Goal: Contribute content: Add original content to the website for others to see

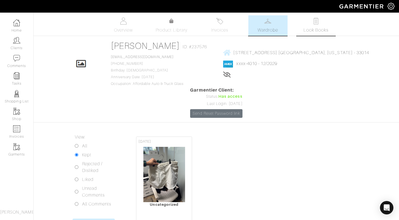
click at [305, 24] on link "Look Books" at bounding box center [315, 25] width 39 height 20
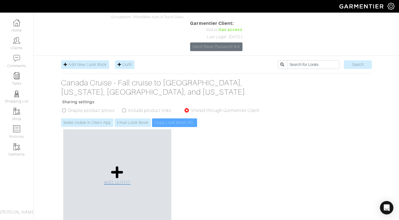
scroll to position [67, 0]
click at [119, 165] on icon at bounding box center [117, 171] width 12 height 13
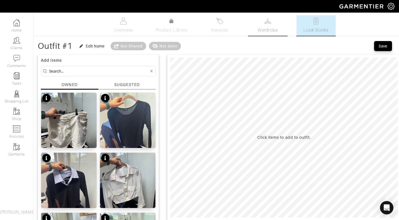
click at [271, 22] on link "Wardrobe" at bounding box center [267, 25] width 39 height 20
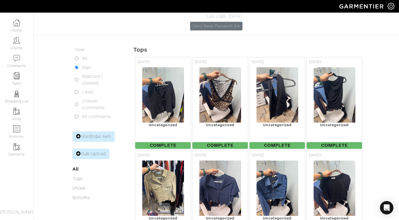
scroll to position [95, 0]
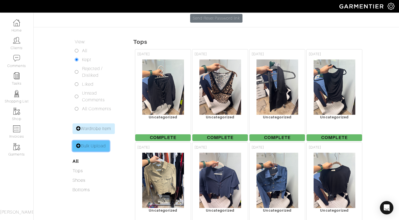
click at [103, 141] on link "Bulk Upload" at bounding box center [90, 146] width 37 height 11
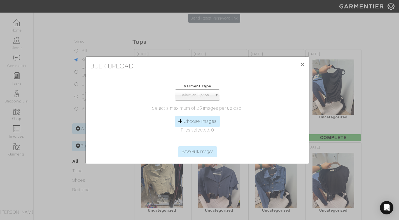
click at [210, 95] on span "Select an Option" at bounding box center [194, 95] width 35 height 11
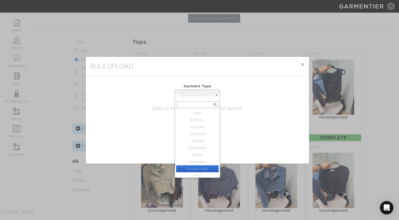
scroll to position [3, 0]
click at [194, 173] on li "Other" at bounding box center [197, 173] width 43 height 7
select select "12"
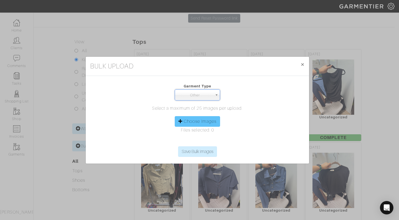
click at [208, 120] on label "Choose Images" at bounding box center [200, 121] width 33 height 7
click at [208, 138] on input "Choose Images" at bounding box center [197, 142] width 86 height 8
type input "C:\fakepath\IMG_3384.jpg"
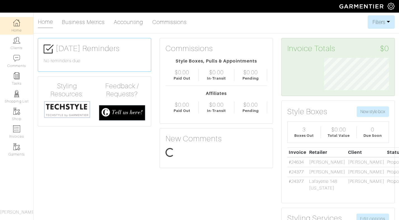
scroll to position [32, 73]
click at [17, 43] on img at bounding box center [16, 40] width 7 height 7
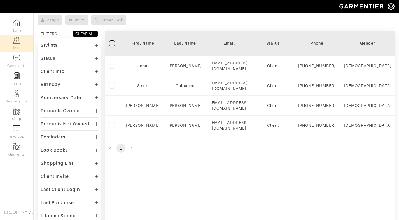
scroll to position [36, 0]
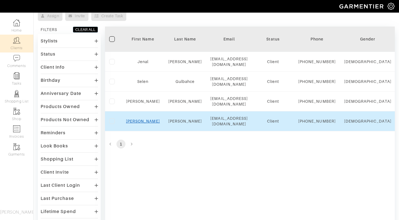
click at [144, 124] on link "Susan" at bounding box center [143, 121] width 34 height 4
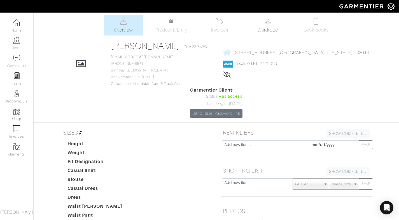
click at [263, 26] on link "Wardrobe" at bounding box center [267, 25] width 39 height 20
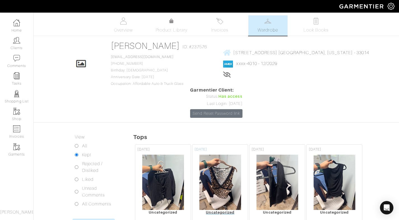
scroll to position [29, 0]
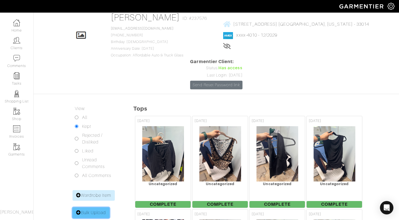
click at [89, 208] on link "Bulk Upload" at bounding box center [90, 213] width 37 height 11
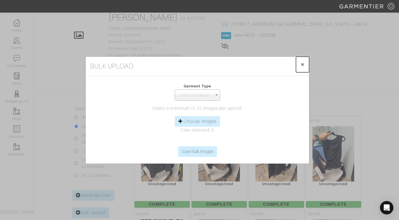
click at [304, 64] on span "×" at bounding box center [302, 65] width 4 height 8
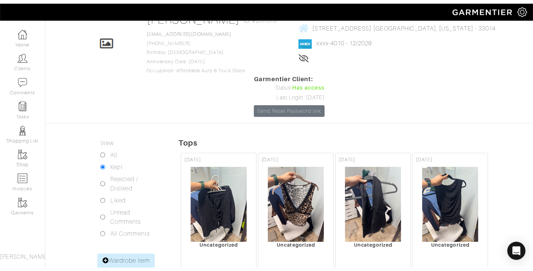
scroll to position [36, 0]
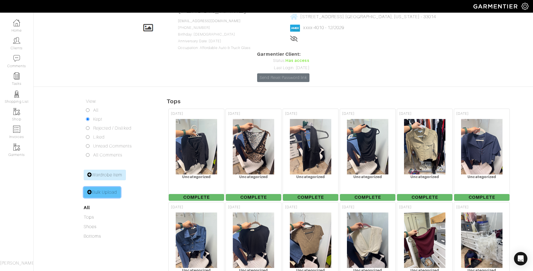
click at [104, 187] on link "Bulk Upload" at bounding box center [102, 192] width 37 height 11
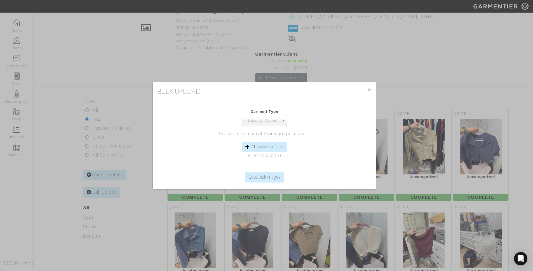
click at [261, 123] on span "Select an Option" at bounding box center [261, 120] width 35 height 11
click at [257, 144] on li "Bottoms" at bounding box center [264, 145] width 43 height 7
select select "2"
click at [265, 146] on label "Choose Images" at bounding box center [267, 147] width 33 height 7
click at [265, 163] on input "Choose Images" at bounding box center [265, 167] width 86 height 8
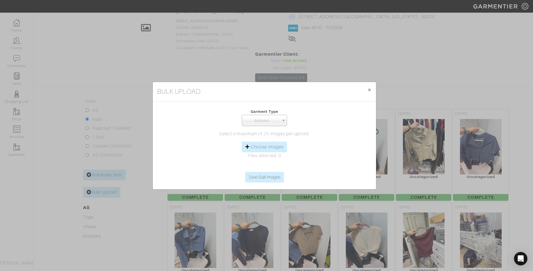
type input "C:\fakepath\IMG_3478.jpg"
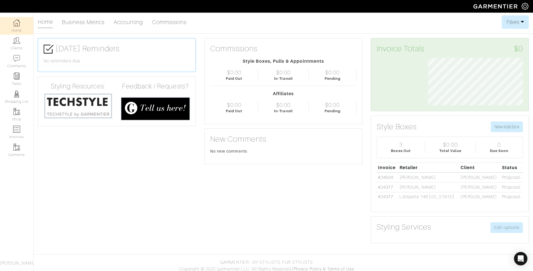
scroll to position [47, 103]
